Goal: Entertainment & Leisure: Browse casually

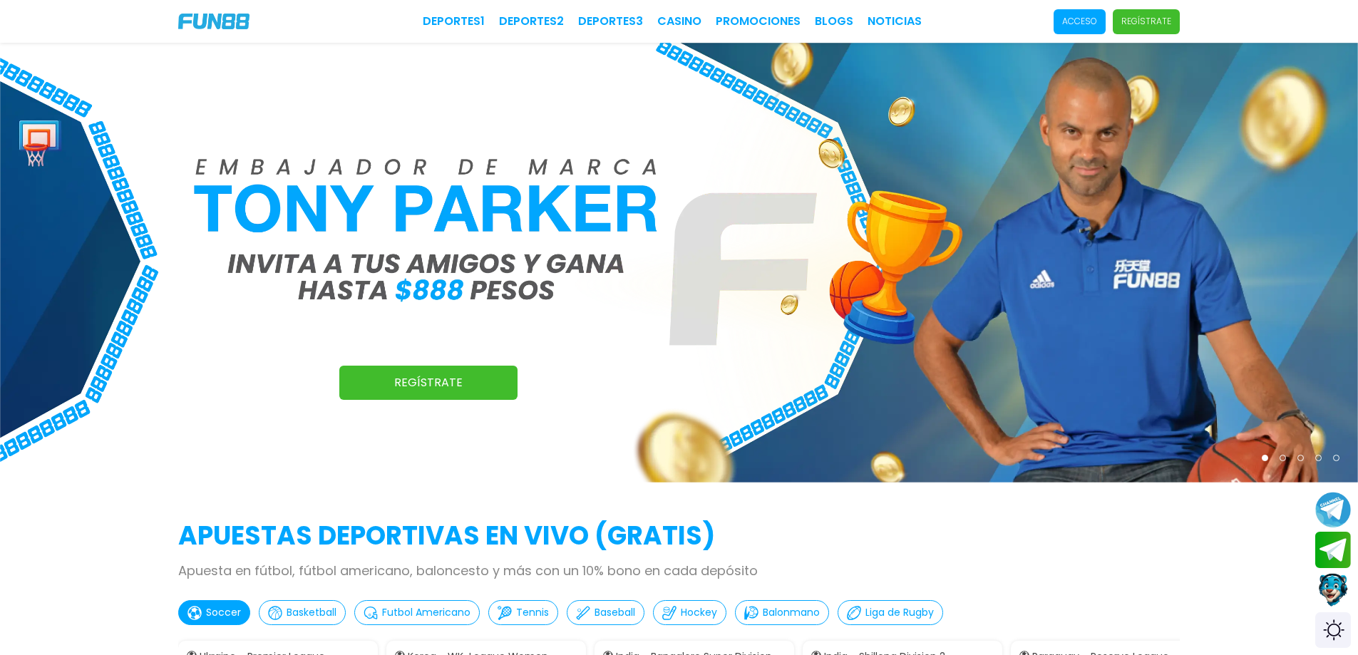
click at [906, 139] on img at bounding box center [679, 263] width 1358 height 440
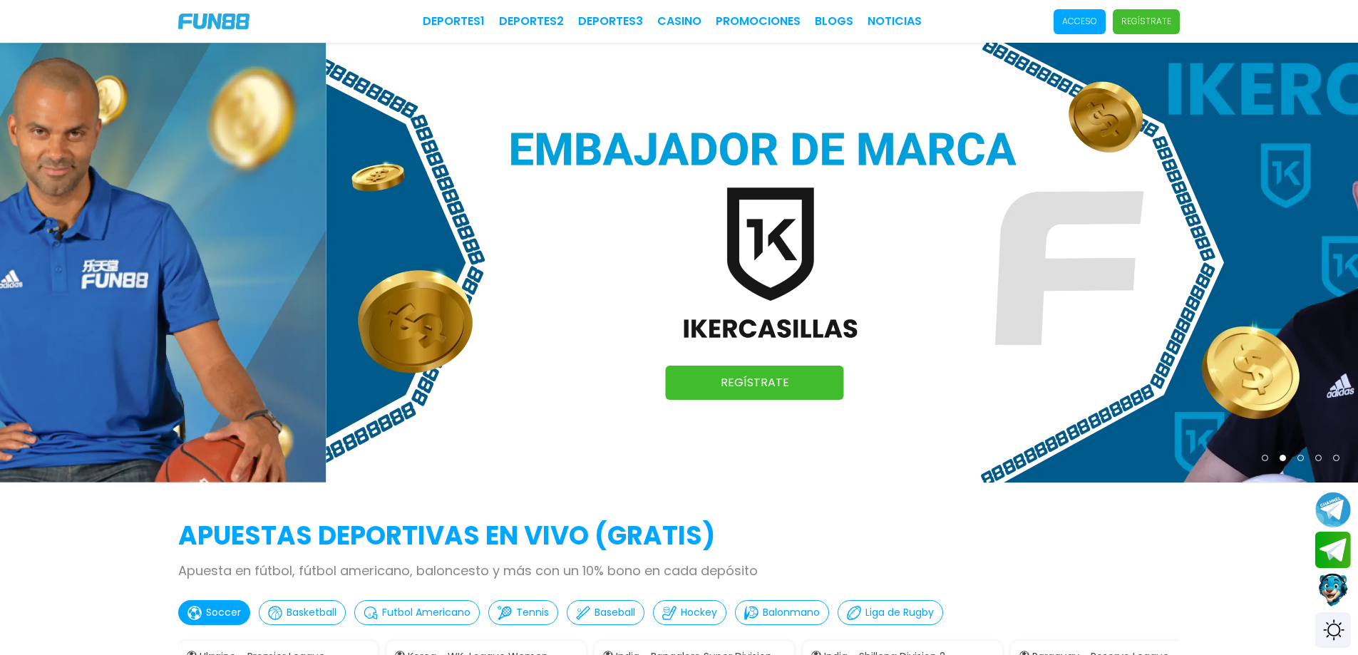
drag, startPoint x: 788, startPoint y: 237, endPoint x: 1368, endPoint y: 215, distance: 580.6
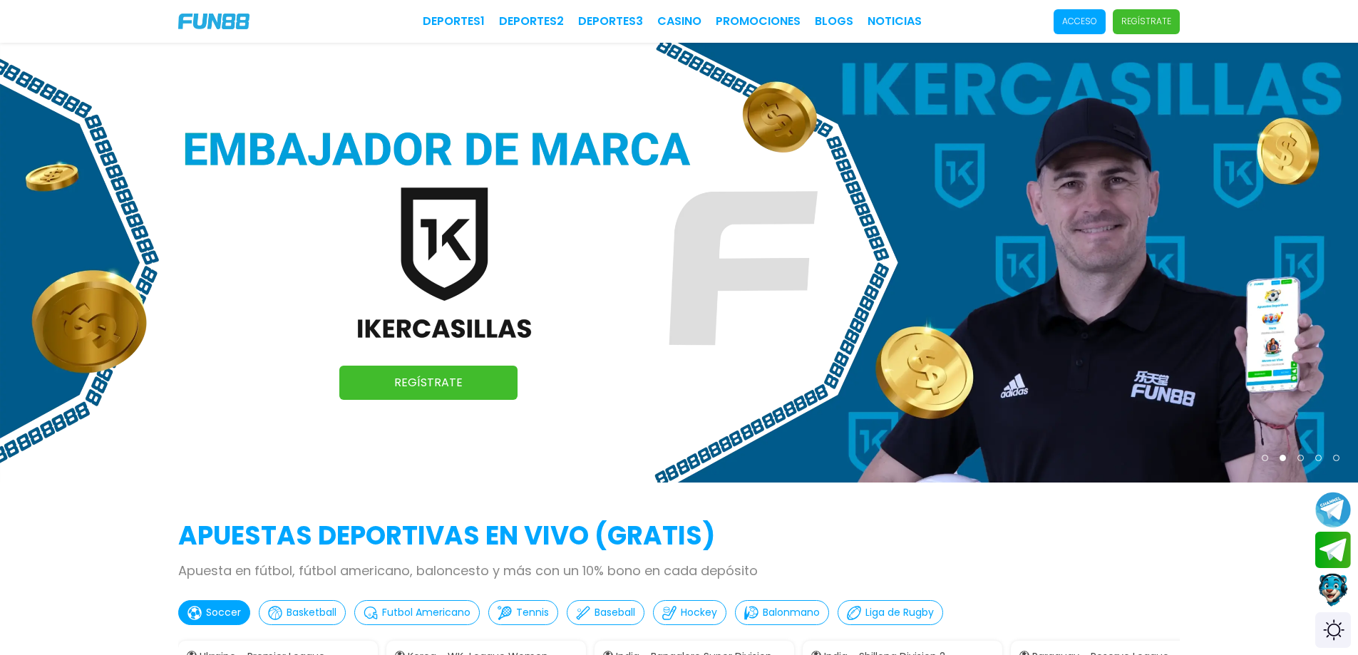
drag, startPoint x: 817, startPoint y: 272, endPoint x: 1341, endPoint y: 264, distance: 523.9
click at [1326, 264] on img at bounding box center [679, 263] width 1358 height 440
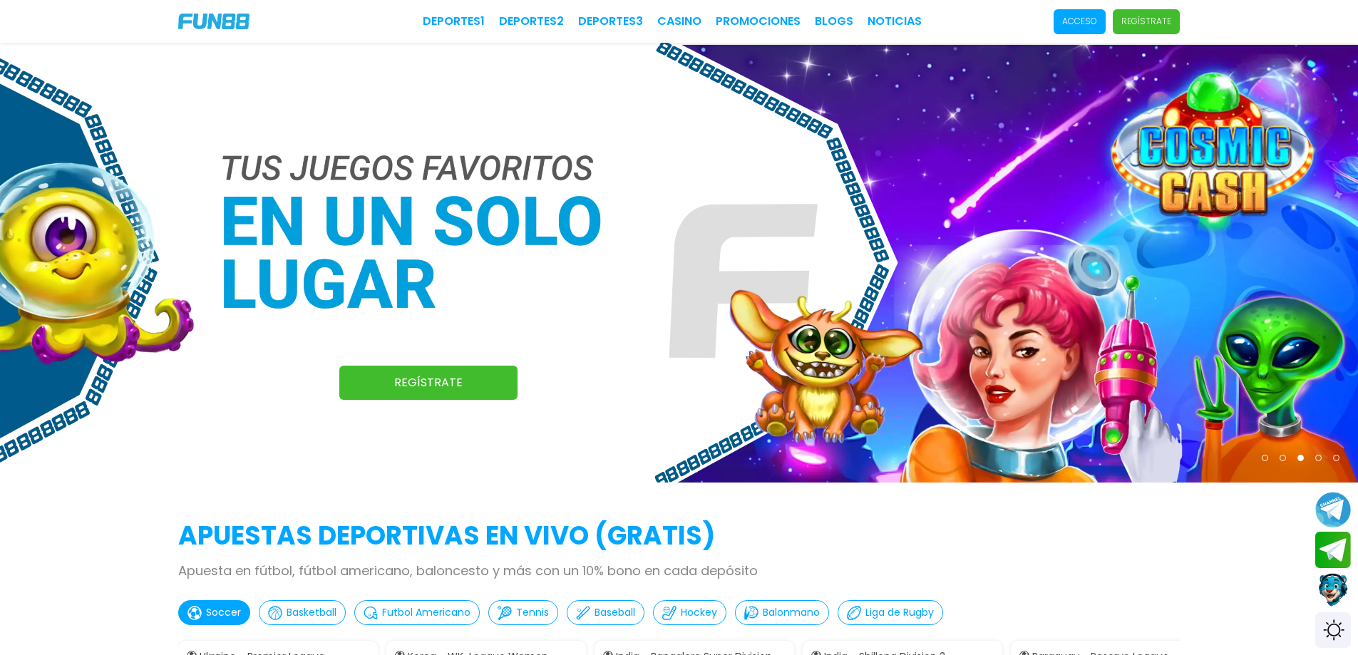
click at [1083, 18] on p "Acceso" at bounding box center [1079, 21] width 35 height 13
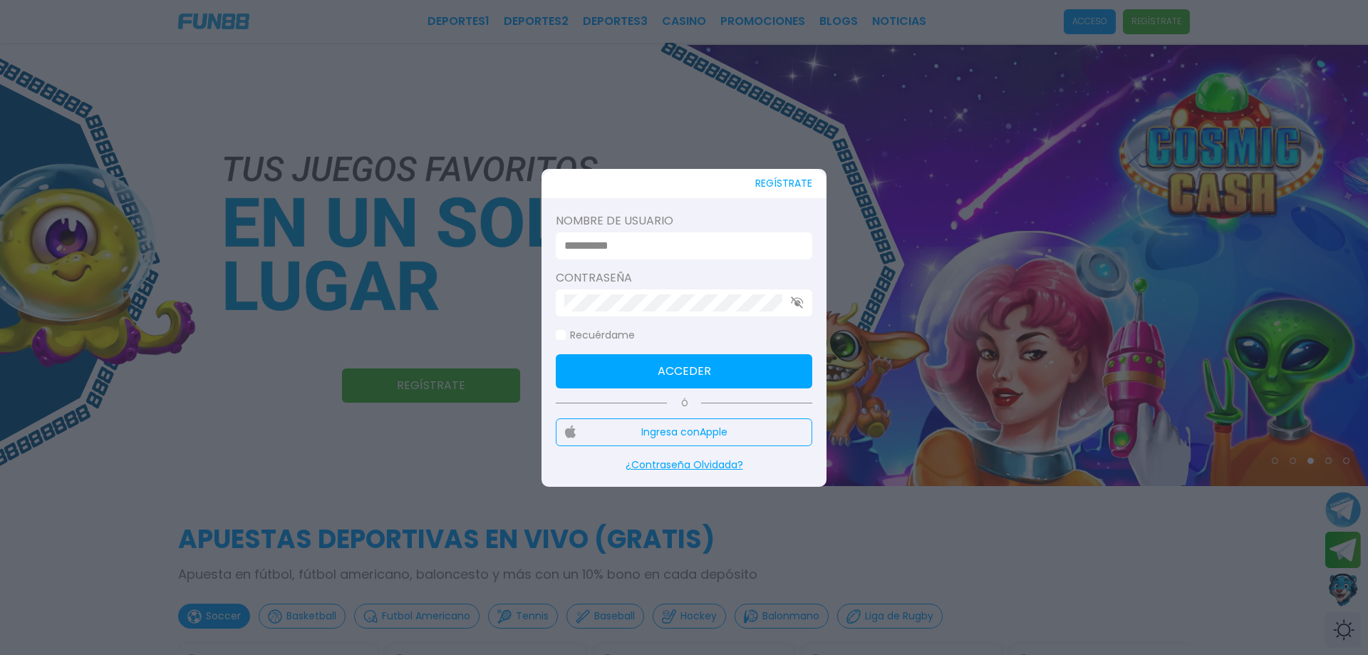
click at [643, 223] on label "Nombre de usuario" at bounding box center [684, 220] width 257 height 17
click at [621, 249] on input at bounding box center [679, 245] width 231 height 17
paste input "**********"
type input "**********"
click at [603, 311] on div at bounding box center [684, 302] width 257 height 27
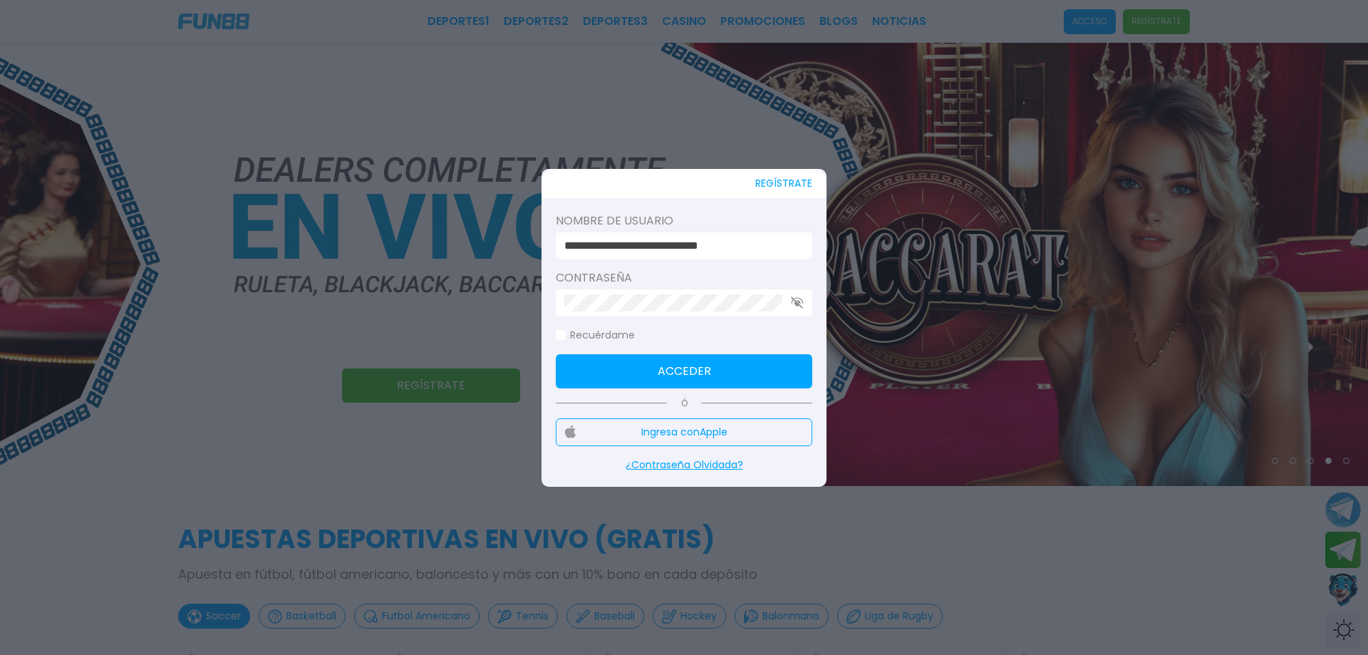
click at [616, 366] on button "Acceder" at bounding box center [684, 371] width 257 height 34
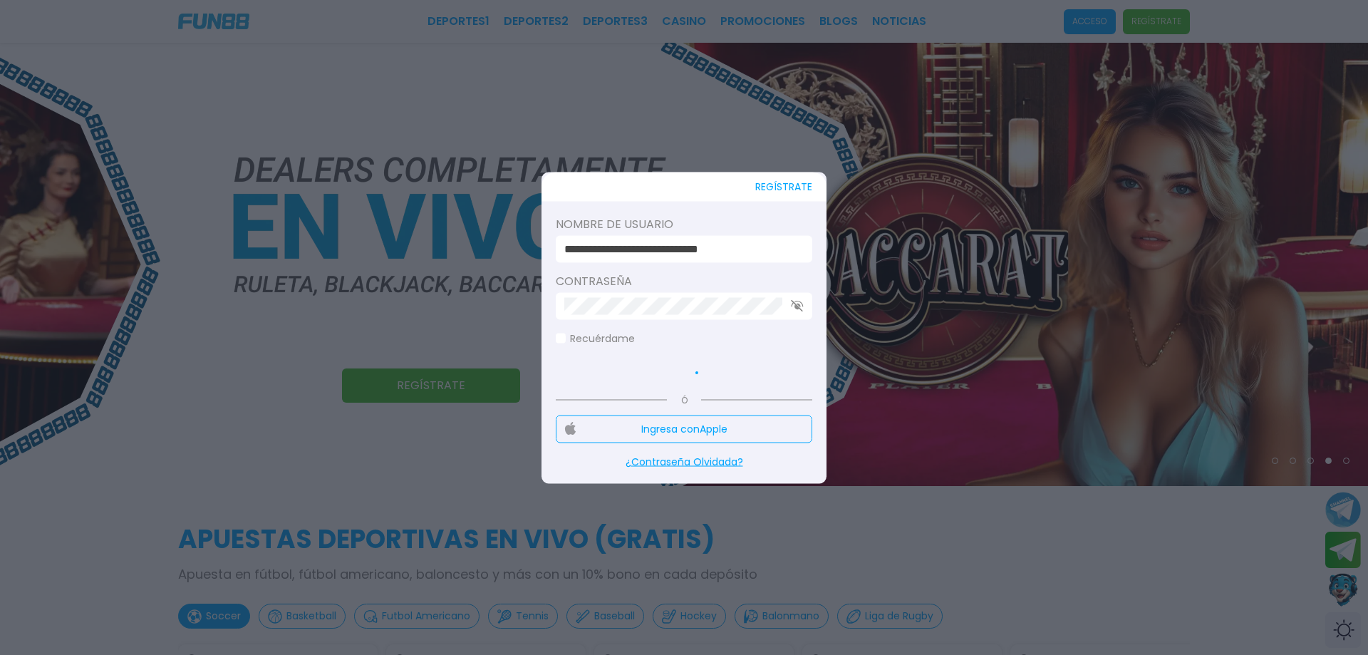
click at [795, 303] on use "button" at bounding box center [797, 306] width 12 height 12
click at [795, 303] on icon "button" at bounding box center [797, 305] width 13 height 9
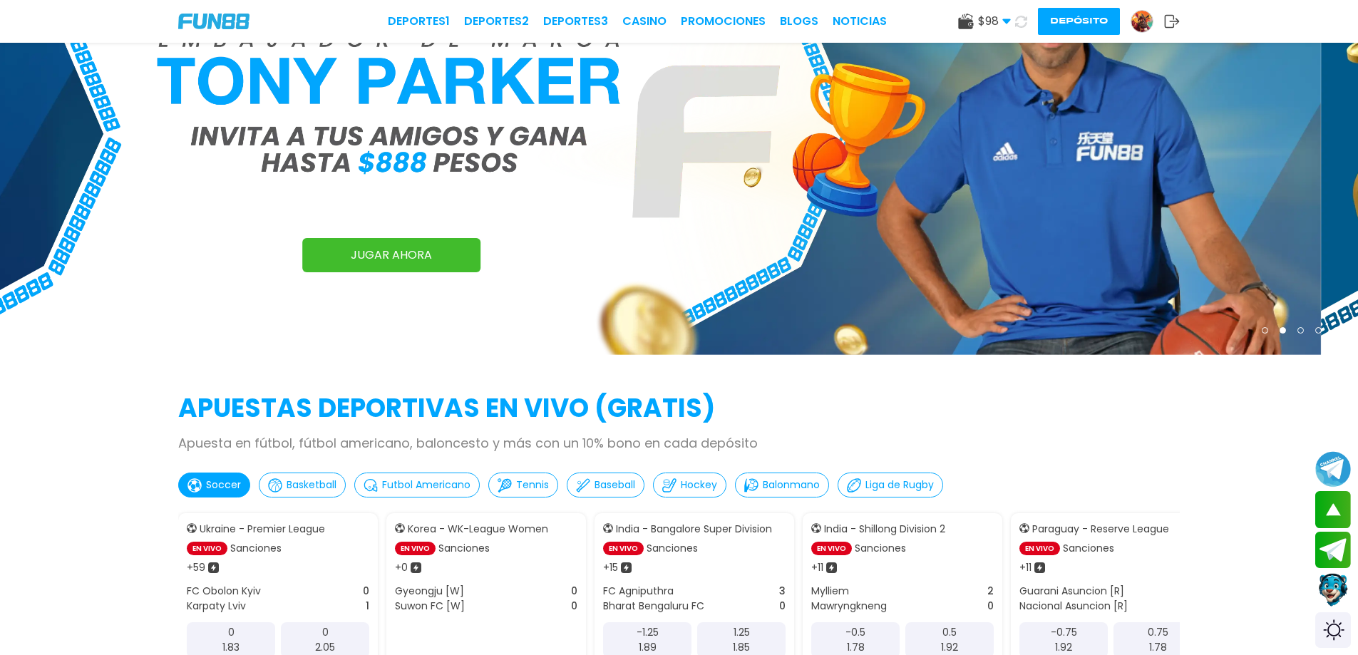
scroll to position [71, 0]
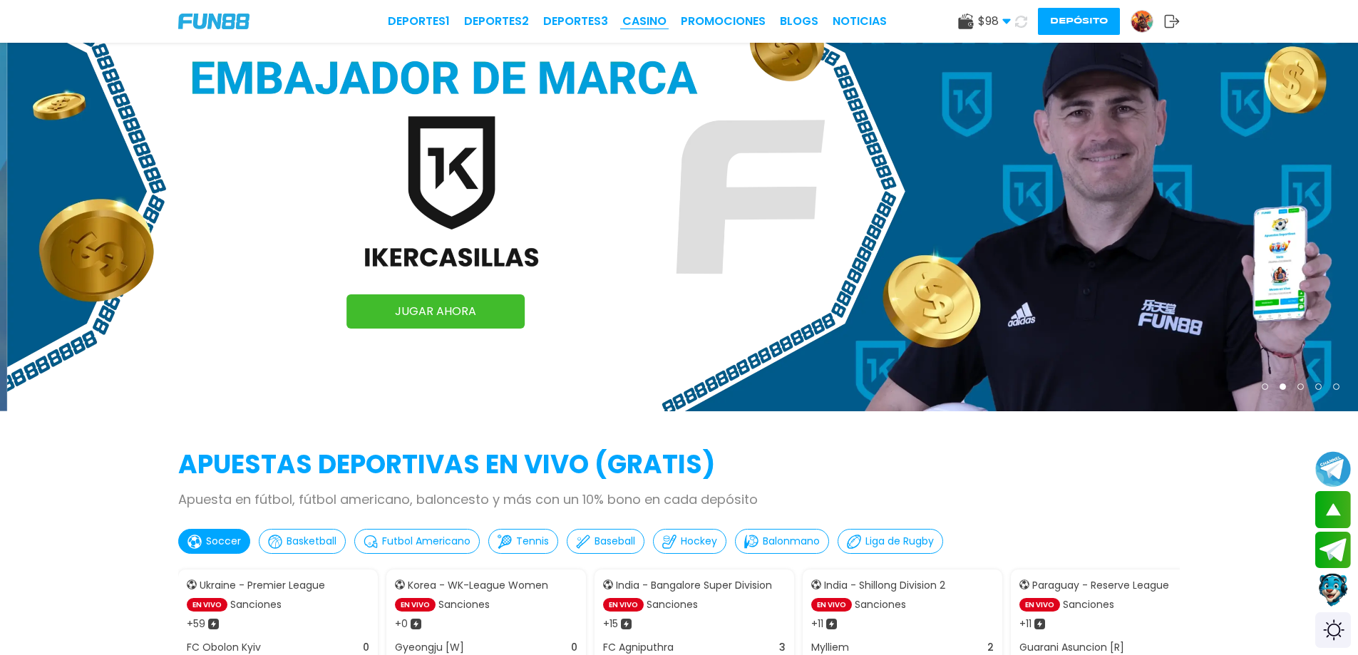
click at [657, 21] on link "CASINO" at bounding box center [644, 21] width 44 height 17
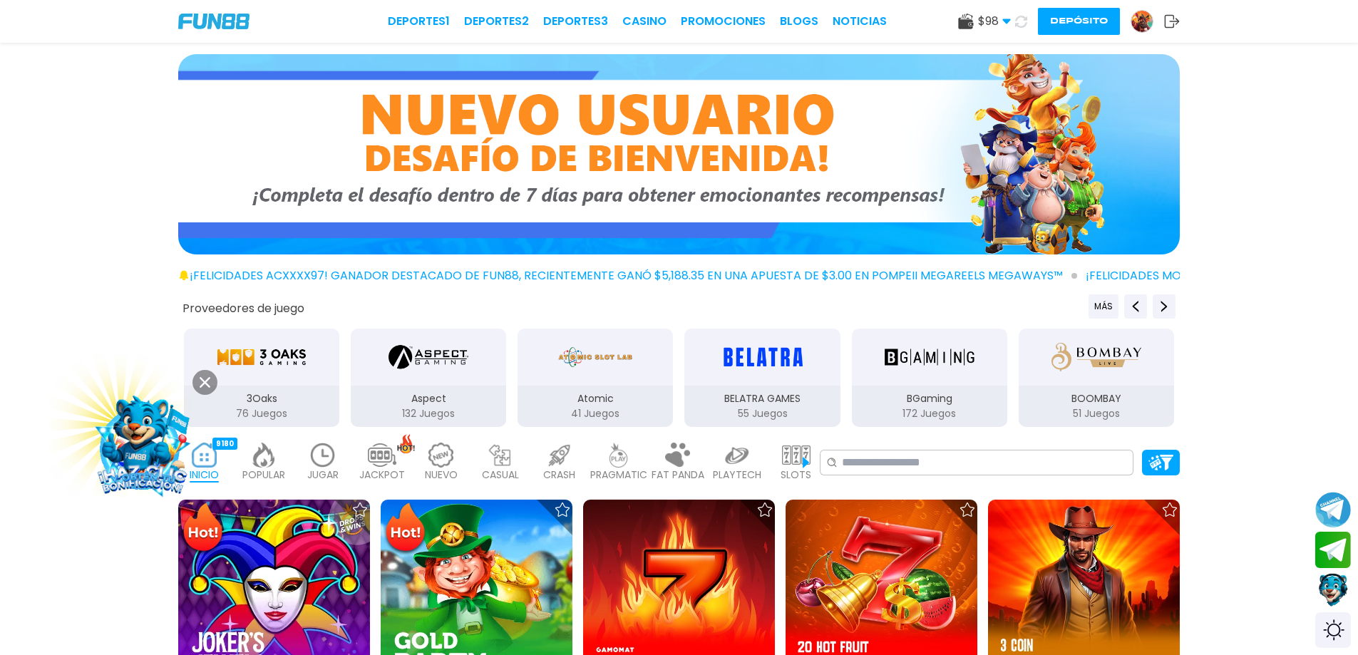
scroll to position [71, 0]
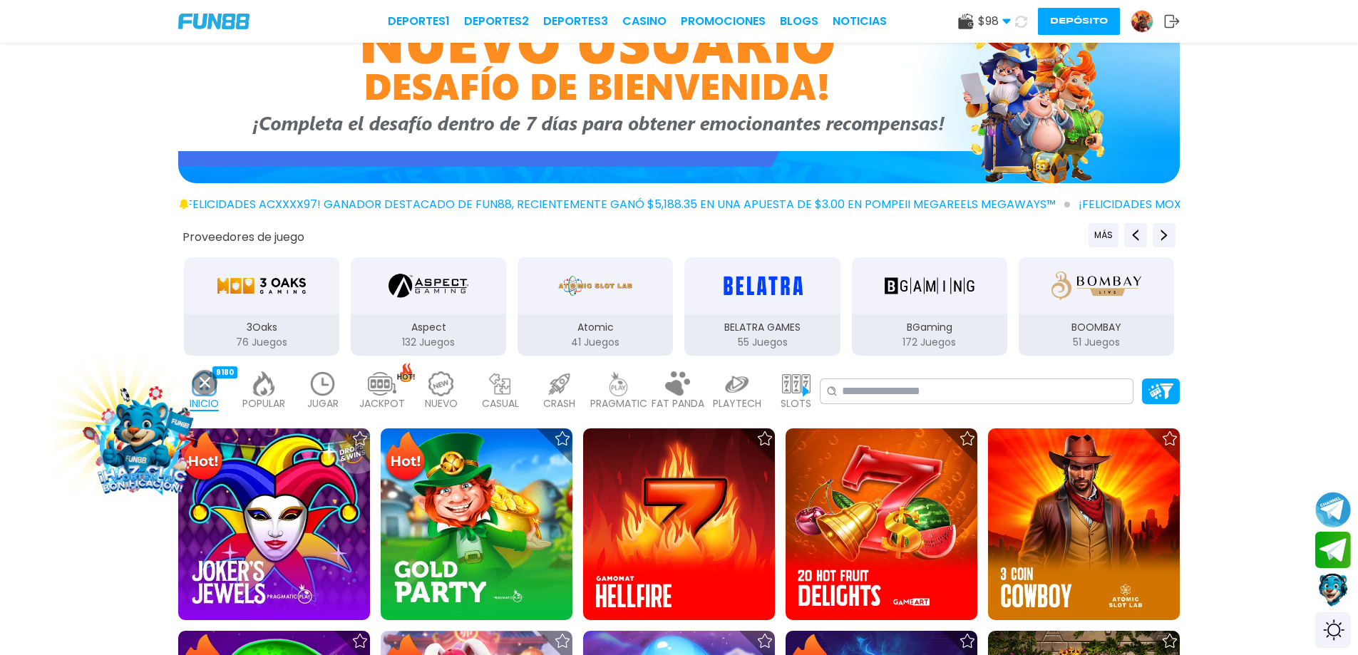
click at [621, 393] on img at bounding box center [618, 383] width 29 height 25
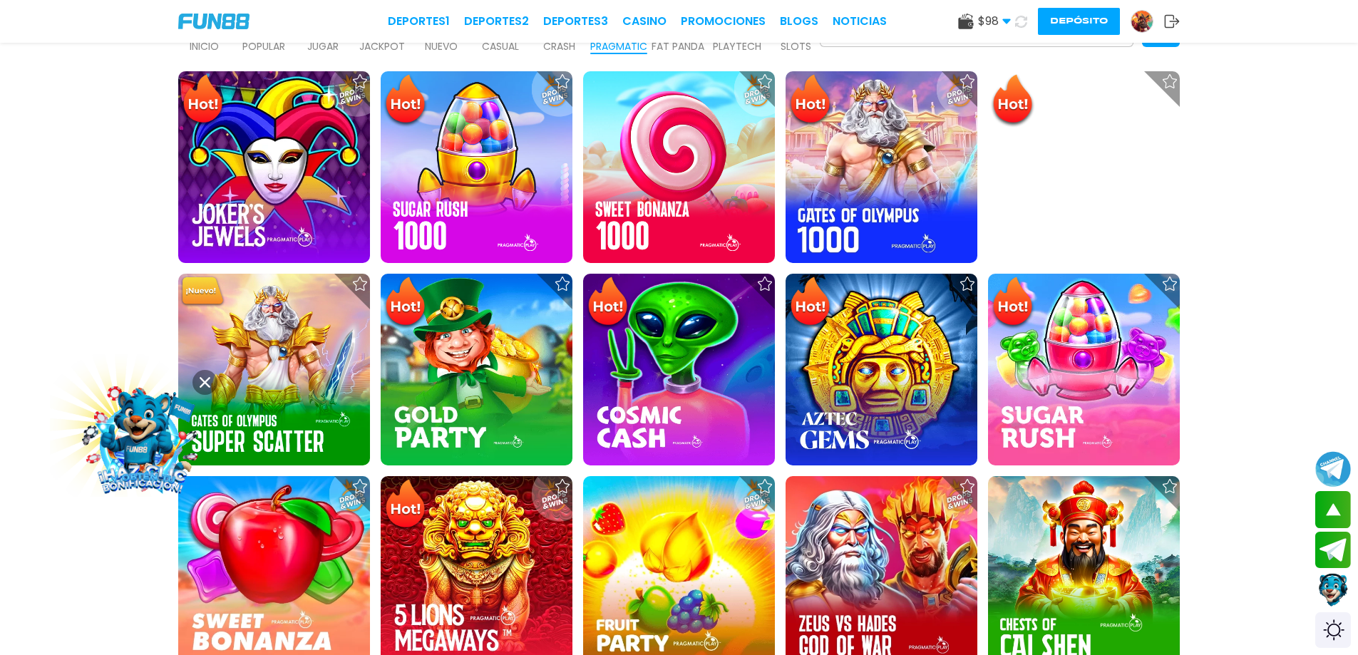
scroll to position [143, 0]
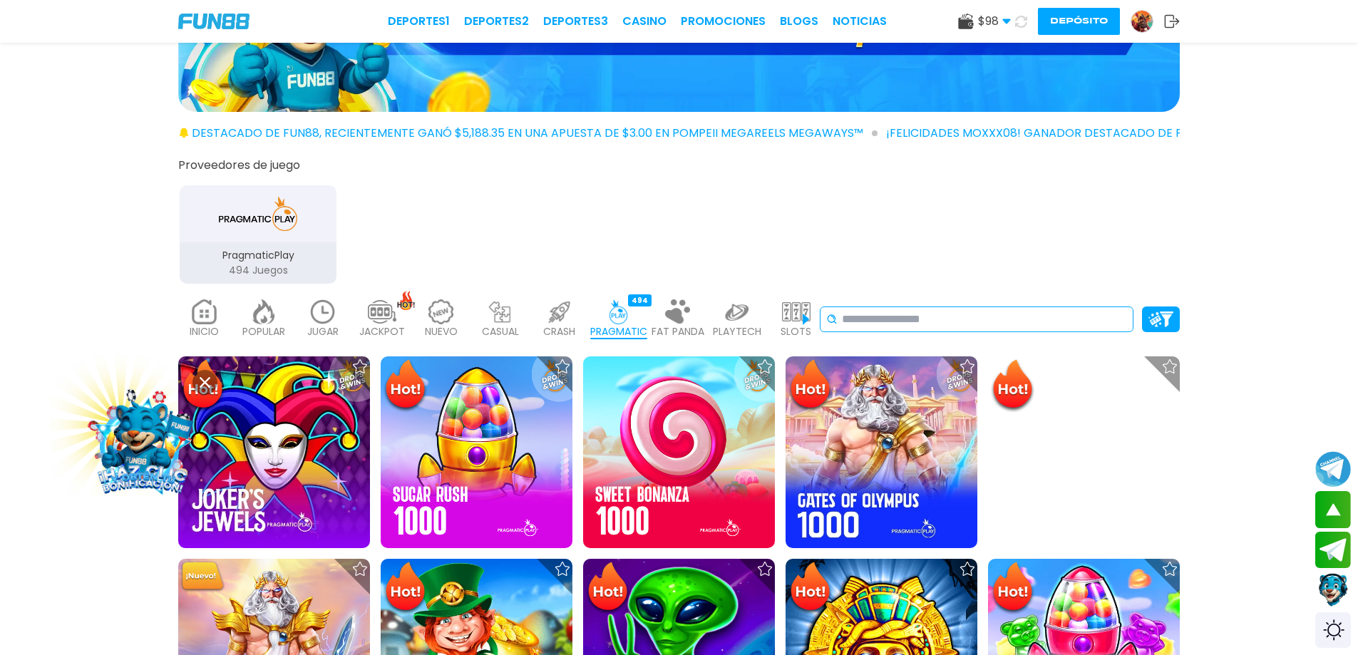
click at [937, 318] on input at bounding box center [984, 319] width 285 height 17
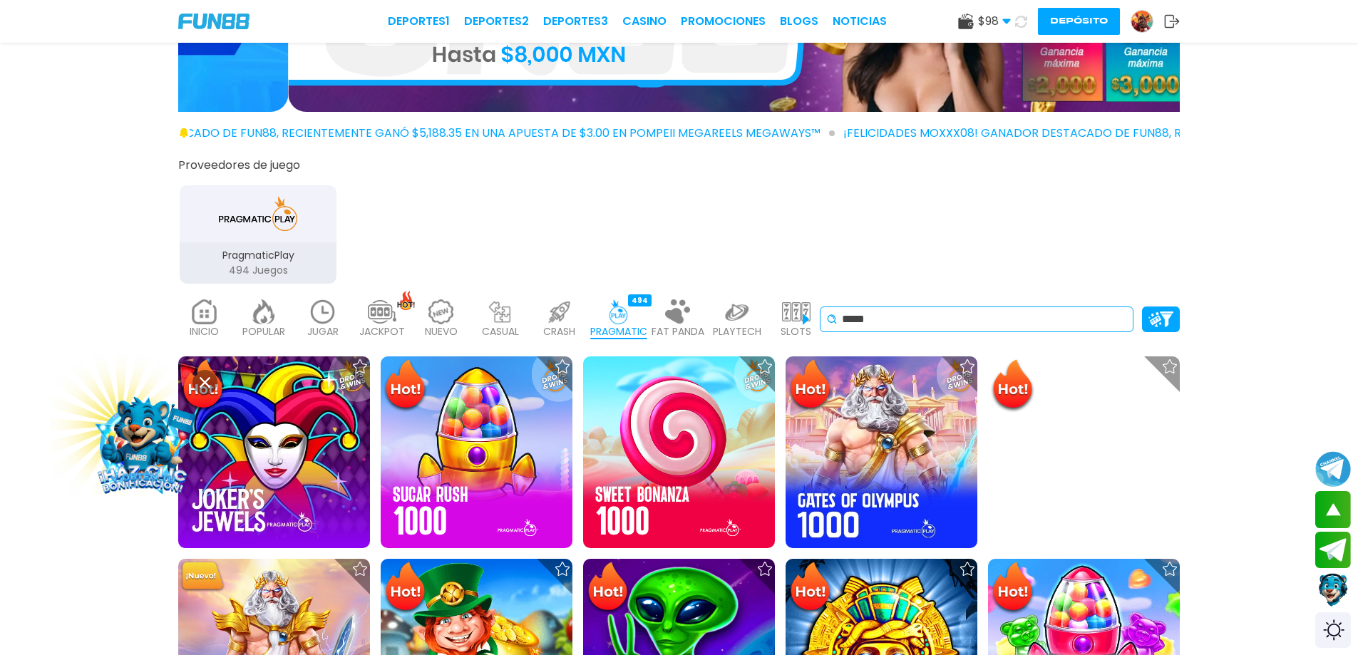
type input "*****"
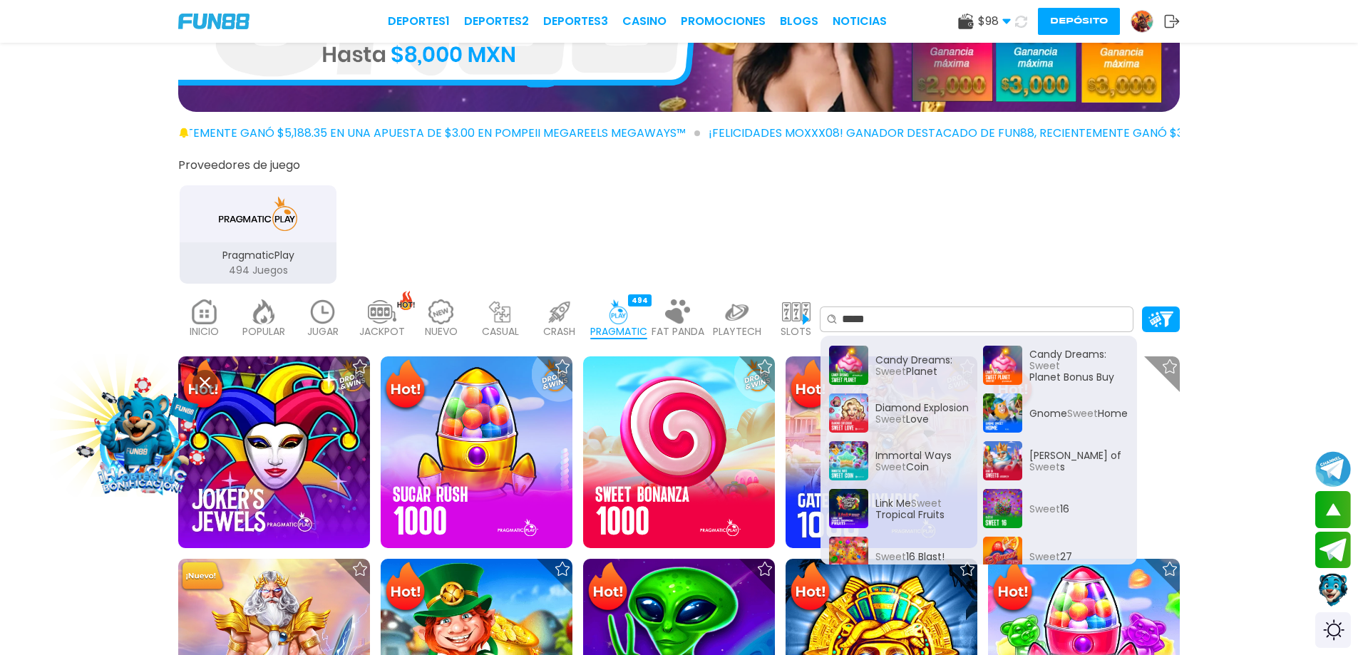
click at [1060, 229] on div "PragmaticPlay 494 Juegos" at bounding box center [679, 233] width 1010 height 104
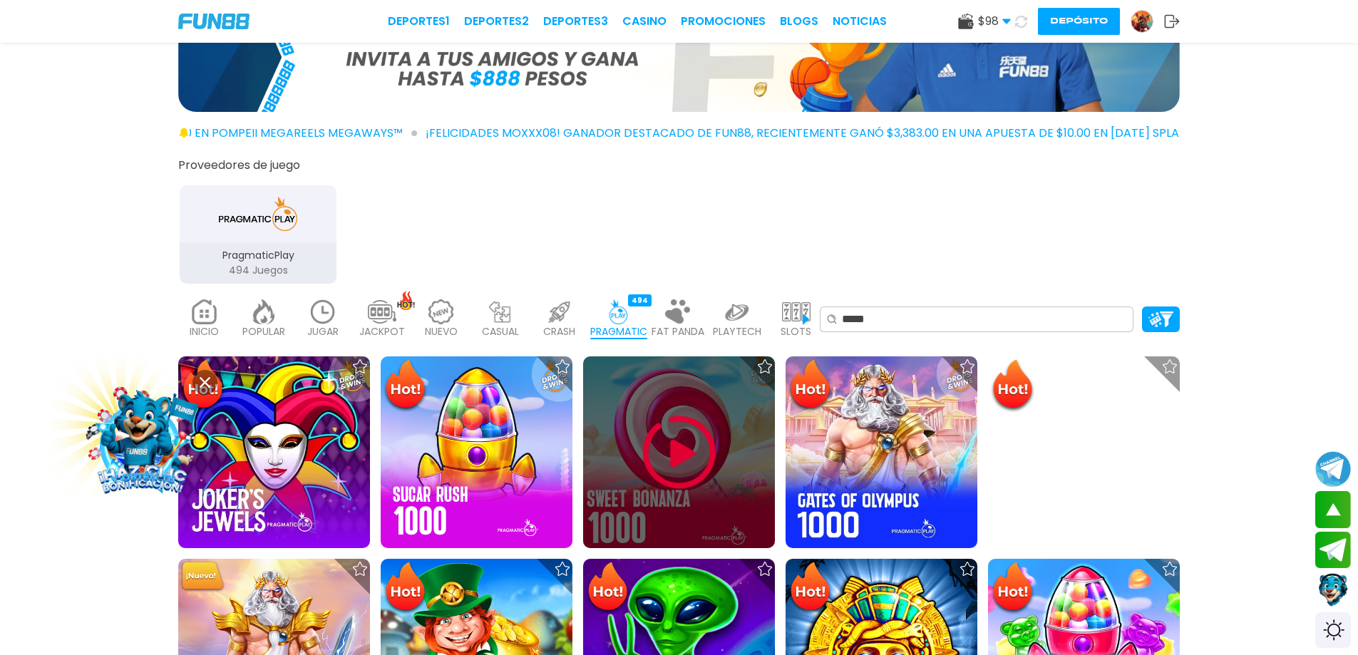
click at [703, 448] on img at bounding box center [679, 453] width 86 height 86
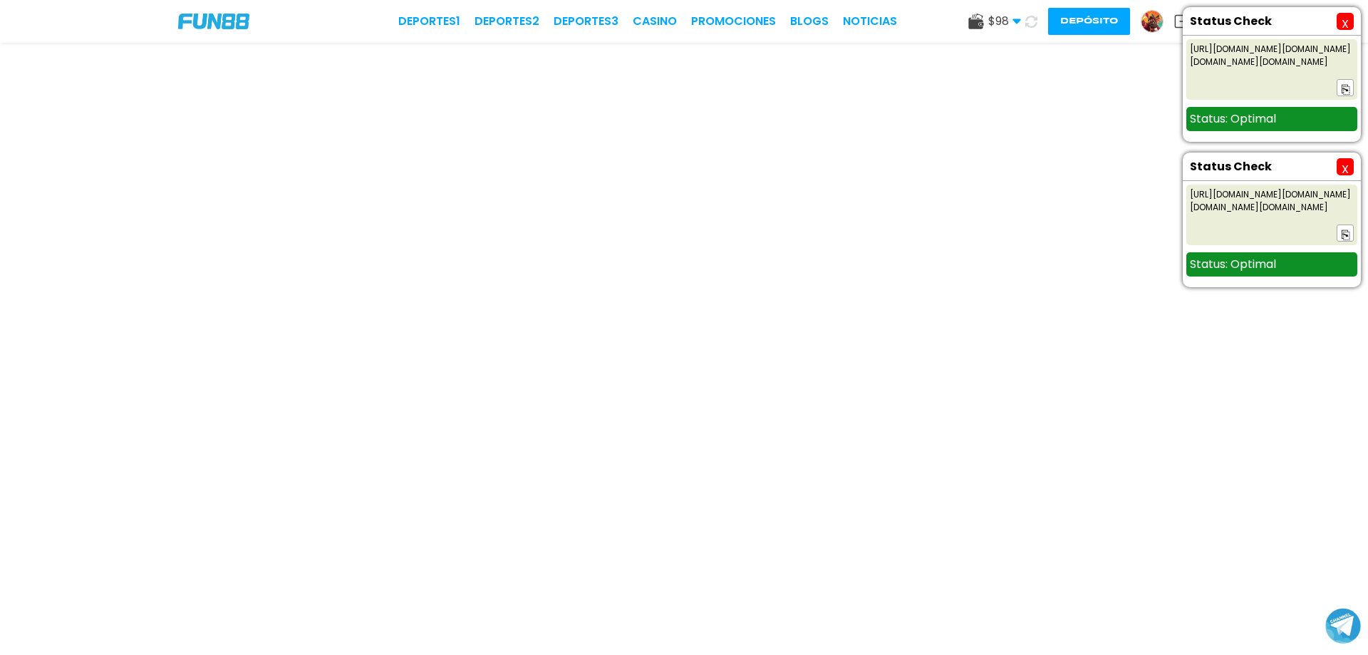
click at [1337, 23] on button "X" at bounding box center [1345, 21] width 17 height 17
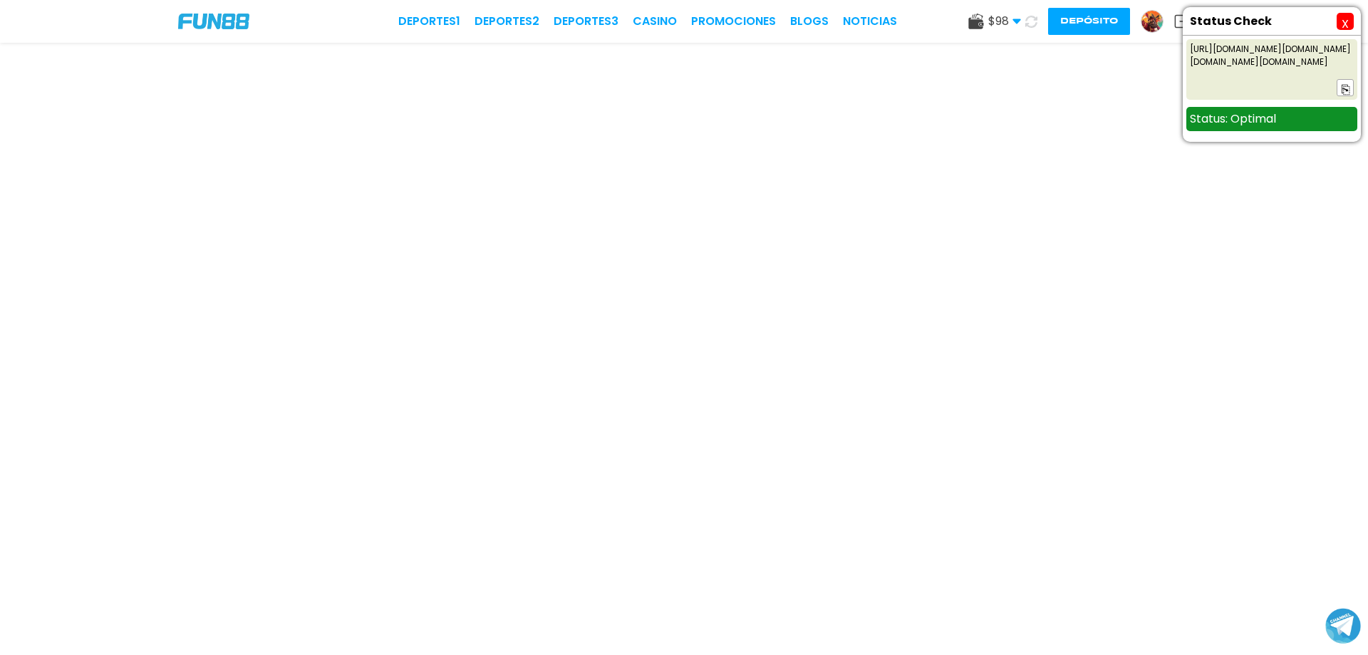
click at [1336, 23] on div "Status Check" at bounding box center [1263, 21] width 147 height 17
click at [1341, 22] on button "X" at bounding box center [1345, 21] width 17 height 17
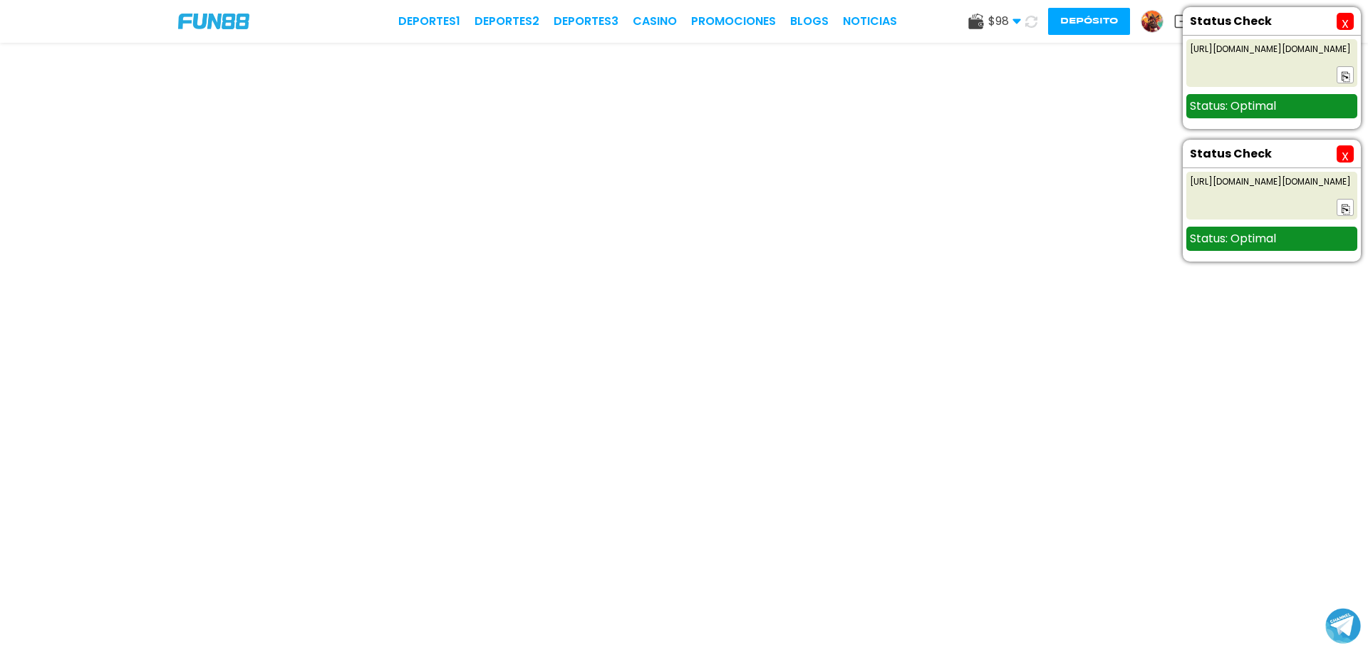
click at [1337, 24] on button "X" at bounding box center [1345, 21] width 17 height 17
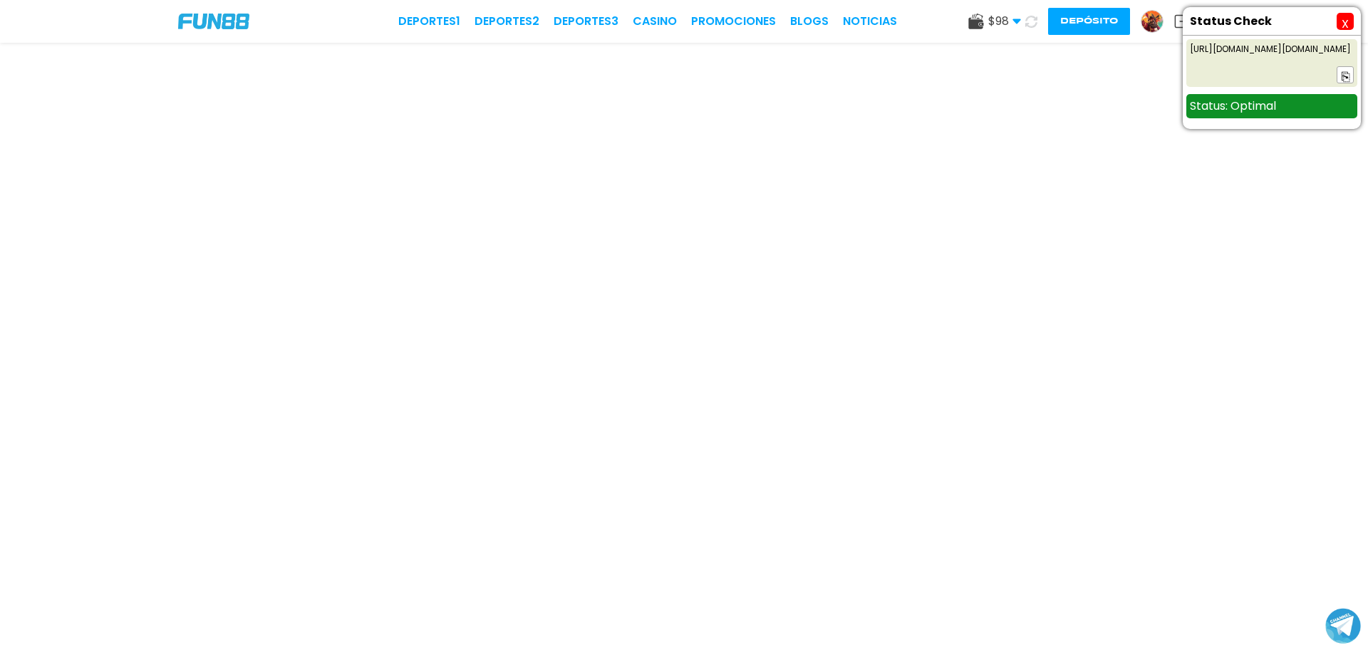
click at [1331, 24] on div "Status Check" at bounding box center [1263, 21] width 147 height 17
click at [1341, 19] on button "X" at bounding box center [1345, 21] width 17 height 17
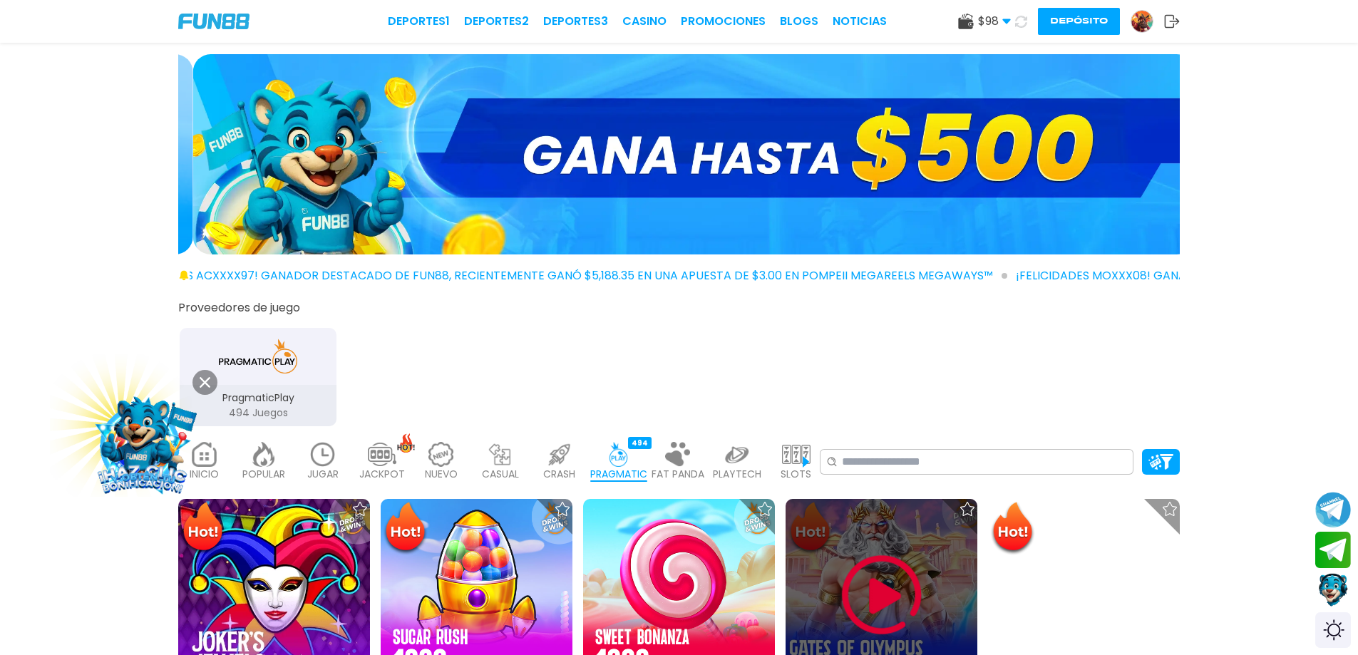
click at [871, 597] on img at bounding box center [882, 595] width 86 height 86
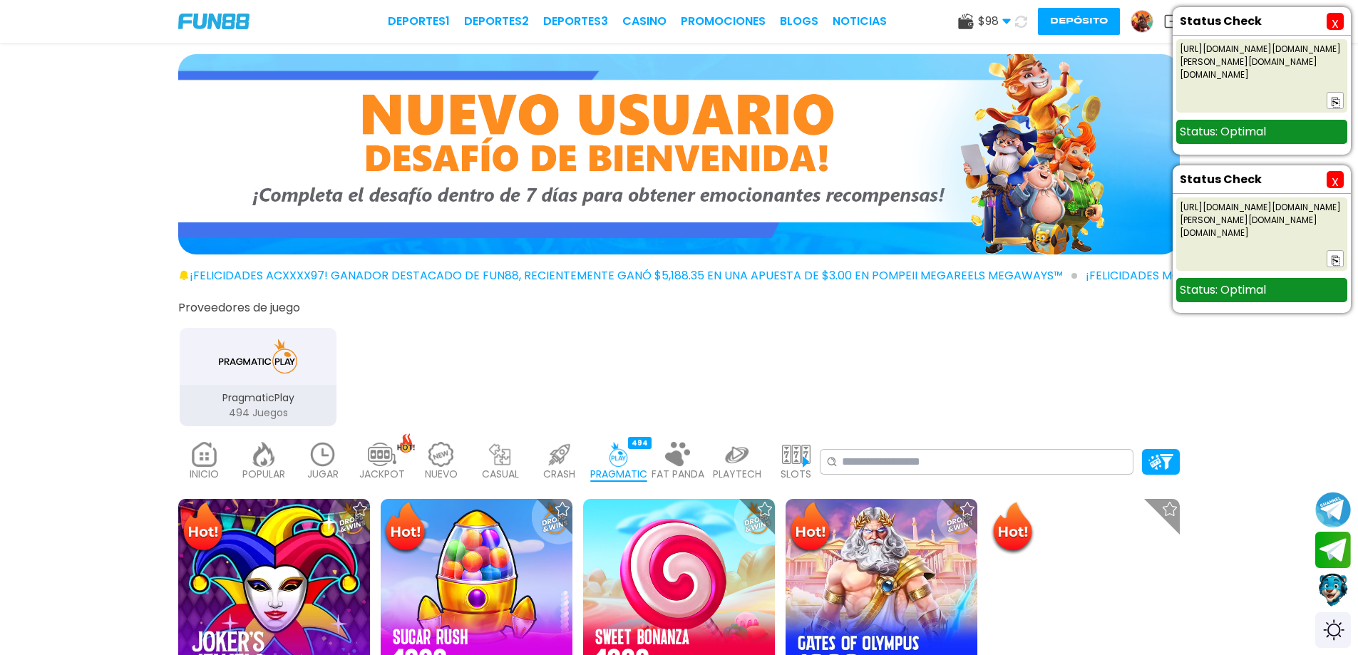
click at [1326, 16] on button "X" at bounding box center [1334, 21] width 17 height 17
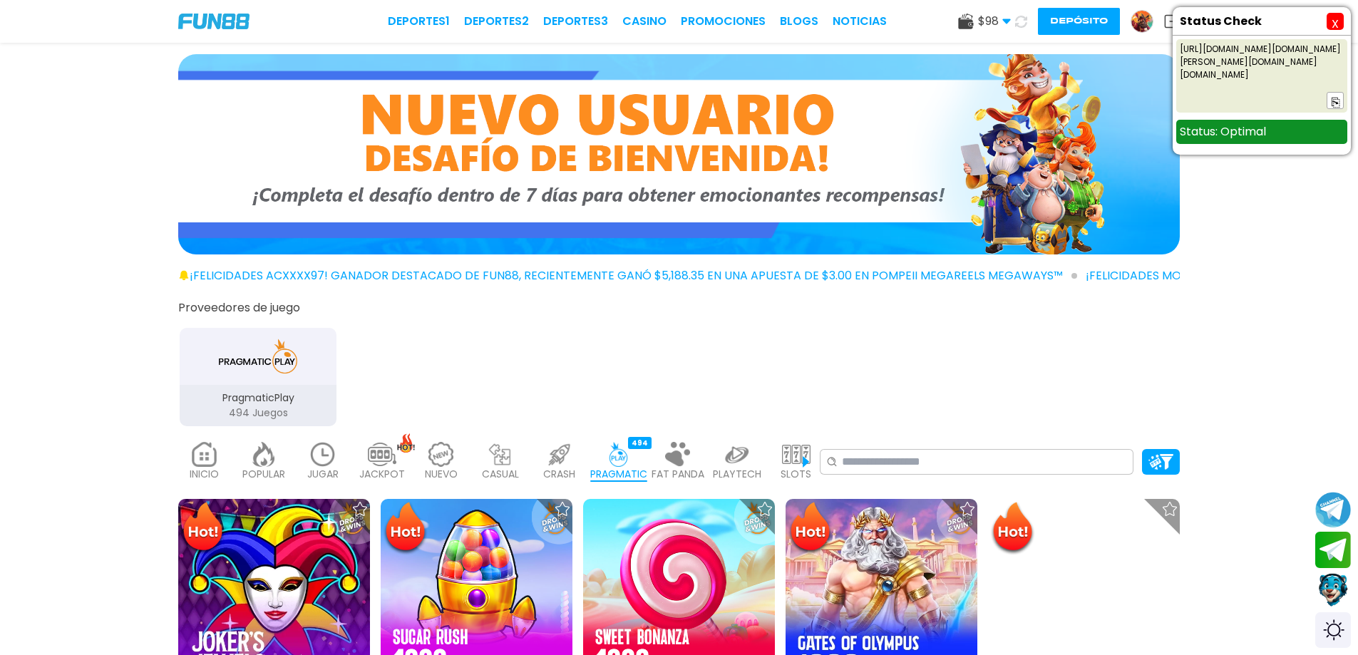
click at [1326, 16] on div "Status Check" at bounding box center [1253, 21] width 147 height 17
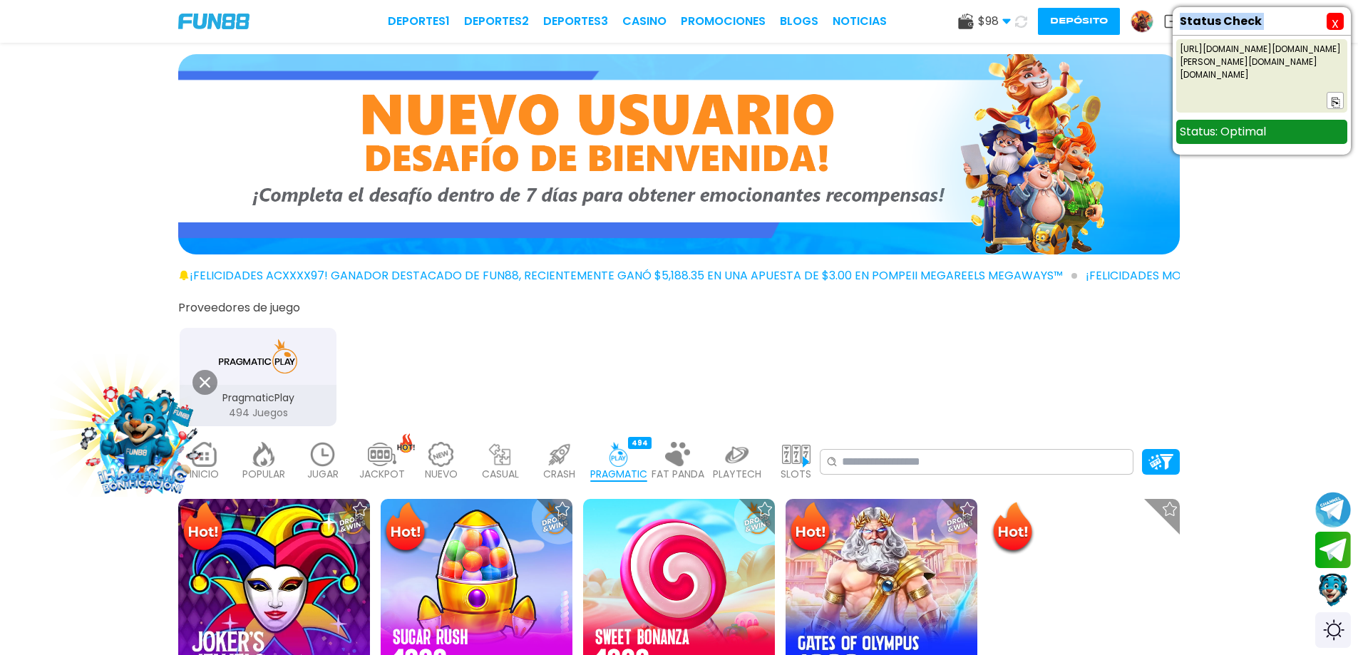
click at [1326, 16] on div "Status Check" at bounding box center [1253, 21] width 147 height 17
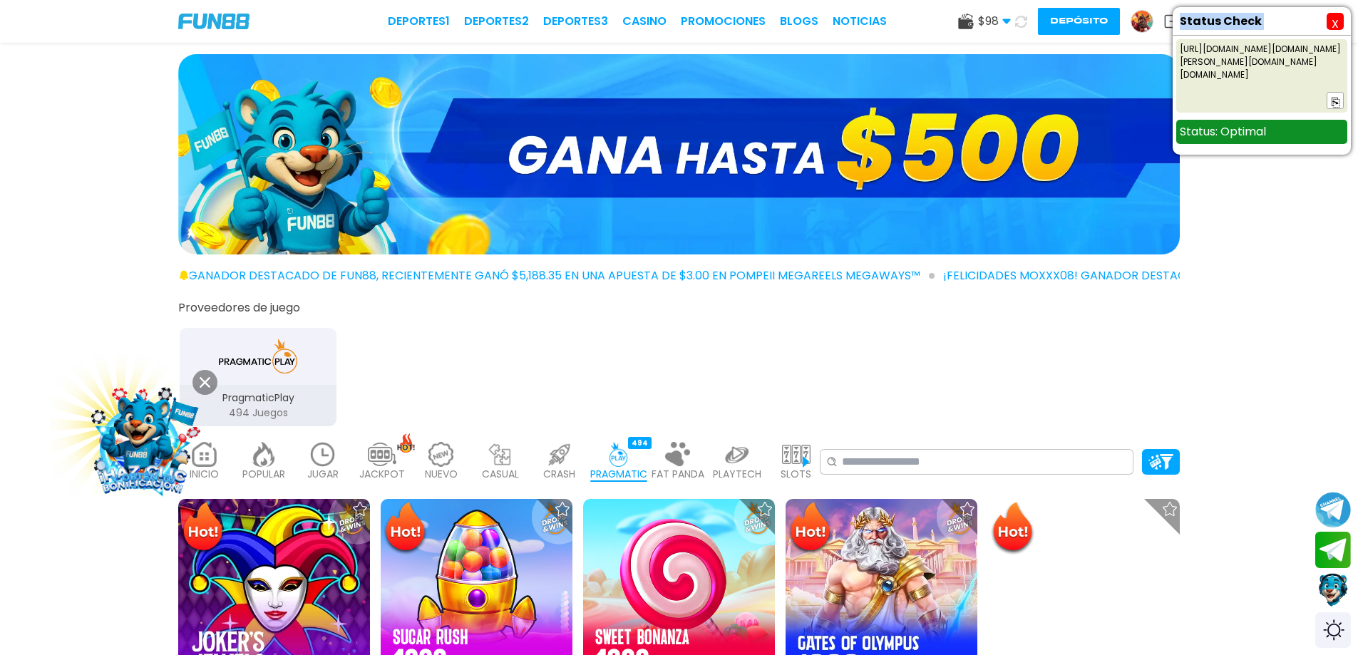
click at [1328, 20] on button "X" at bounding box center [1334, 21] width 17 height 17
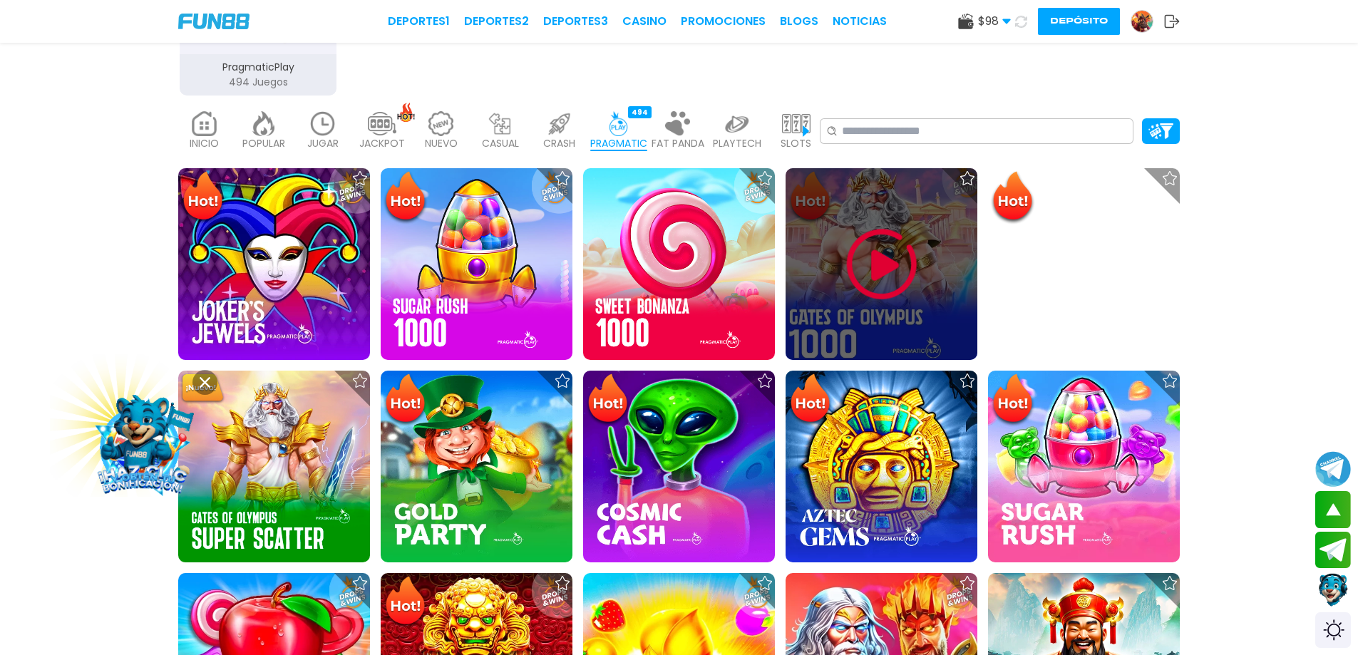
scroll to position [356, 0]
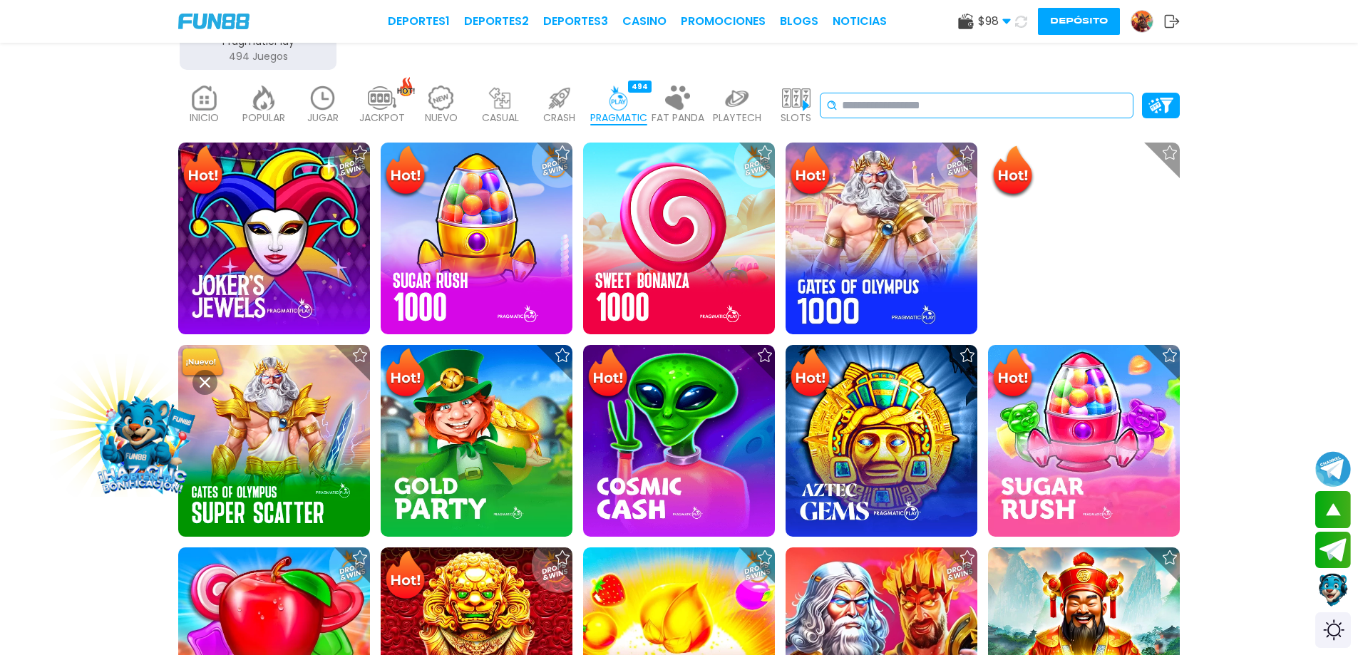
click at [918, 100] on input at bounding box center [984, 105] width 285 height 17
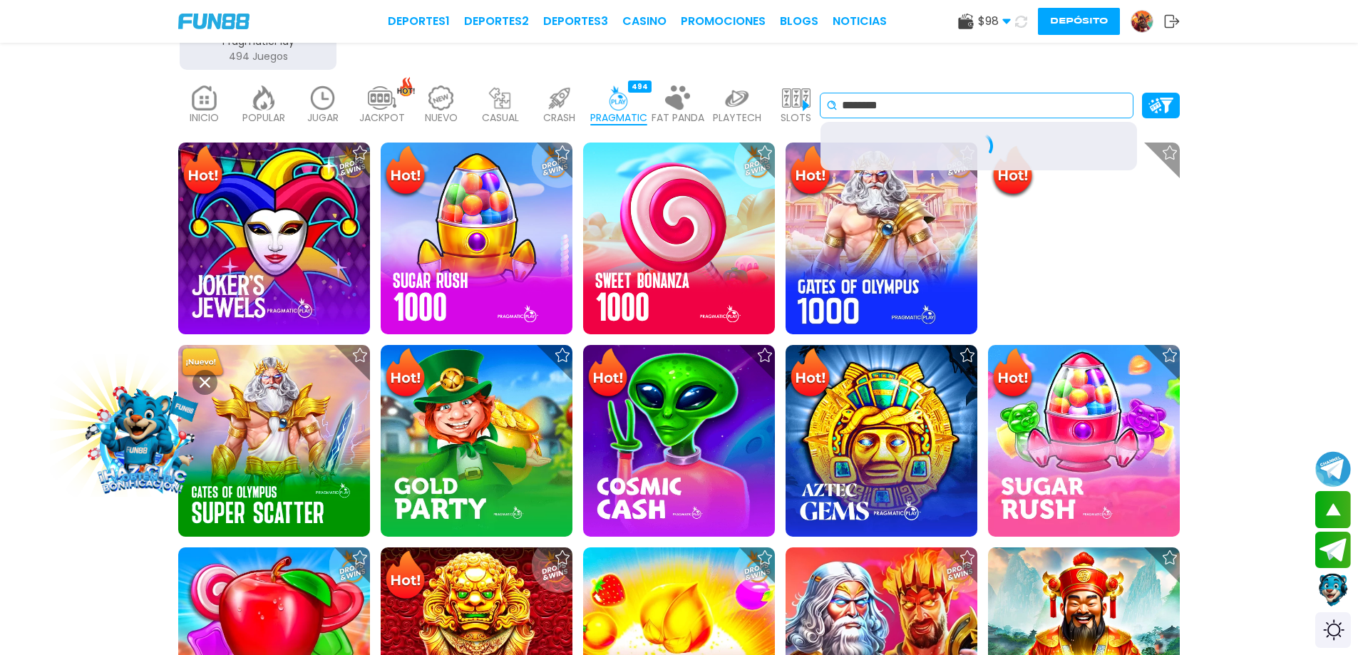
type input "********"
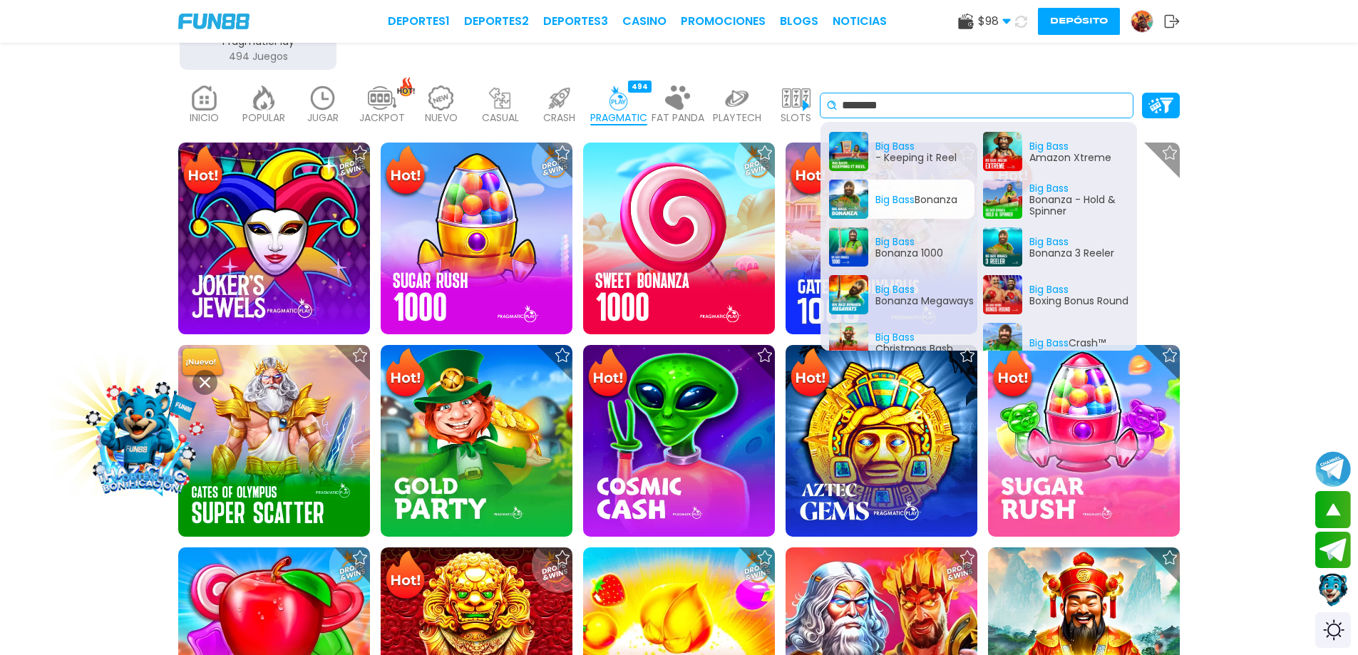
click at [858, 203] on div "Big Bass Bonanza" at bounding box center [901, 199] width 145 height 39
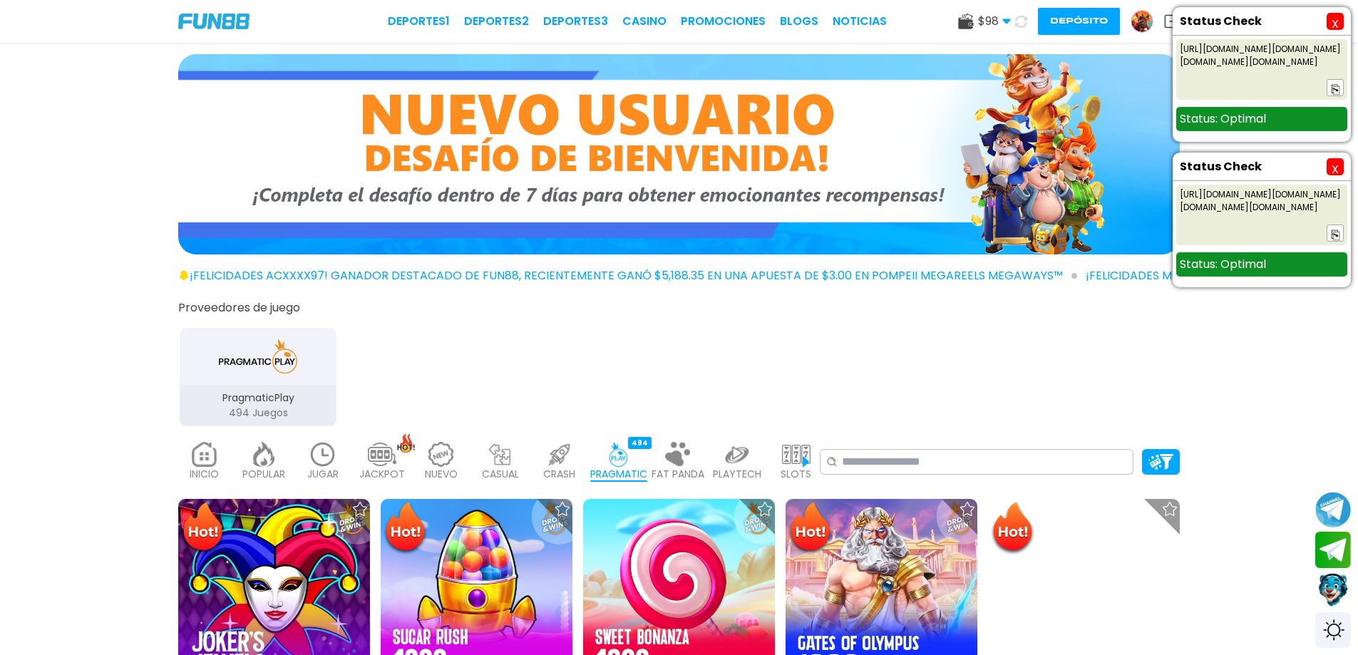
click at [1329, 27] on button "X" at bounding box center [1334, 21] width 17 height 17
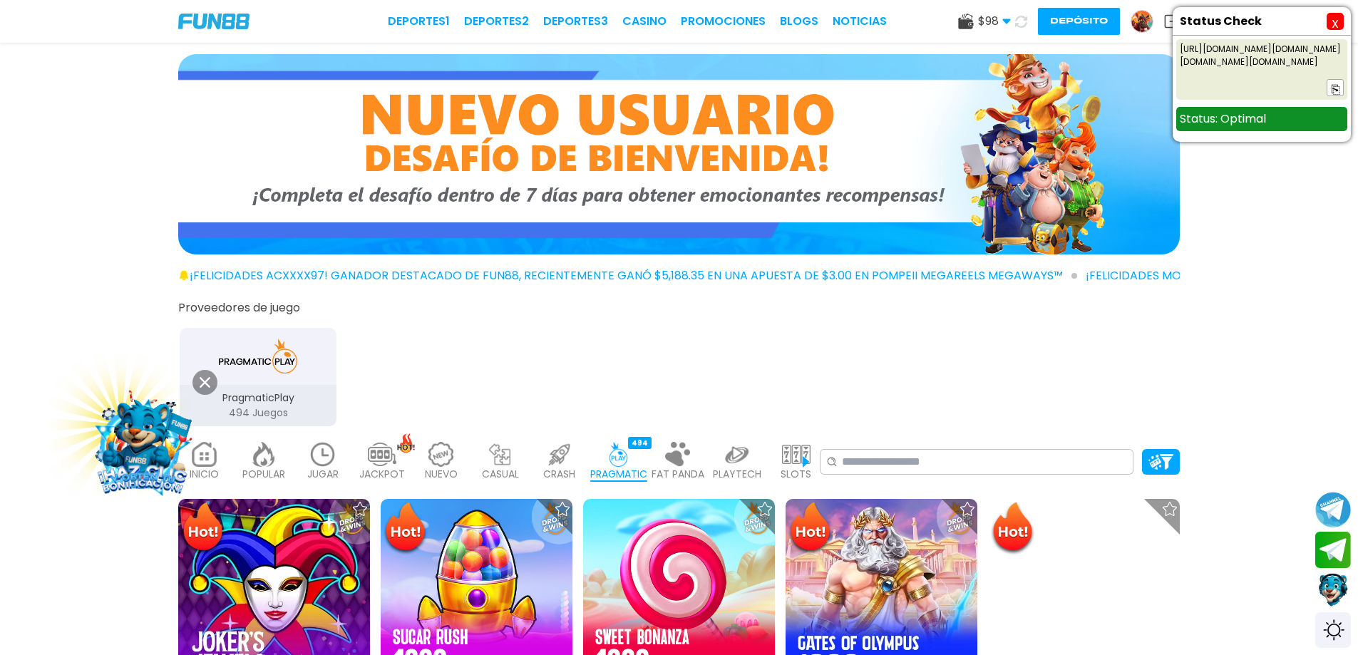
click at [1329, 27] on button "X" at bounding box center [1334, 21] width 17 height 17
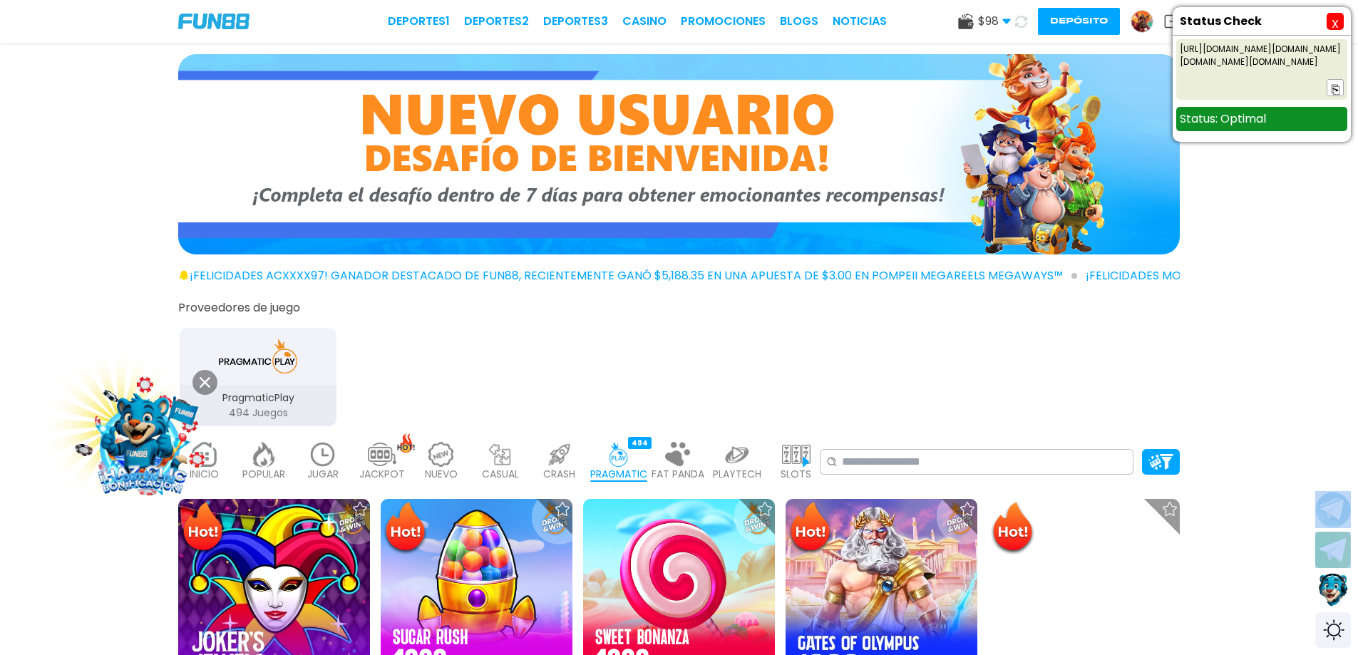
click at [1329, 27] on div "Deportes 1 Deportes 2 Deportes 3 CASINO Promociones BLOGS NOTICIAS $ 98 Dinero …" at bounding box center [679, 21] width 1358 height 43
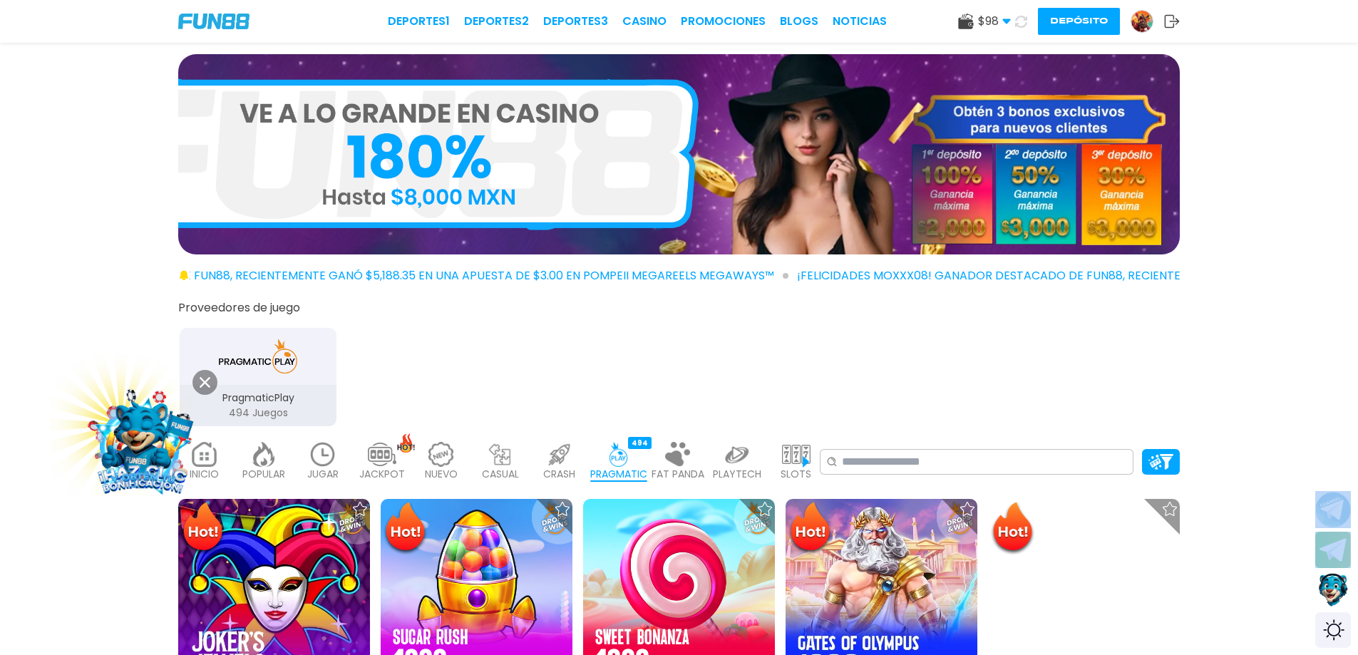
click at [986, 364] on div "PragmaticPlay 494 Juegos" at bounding box center [679, 376] width 1010 height 104
